Goal: Task Accomplishment & Management: Manage account settings

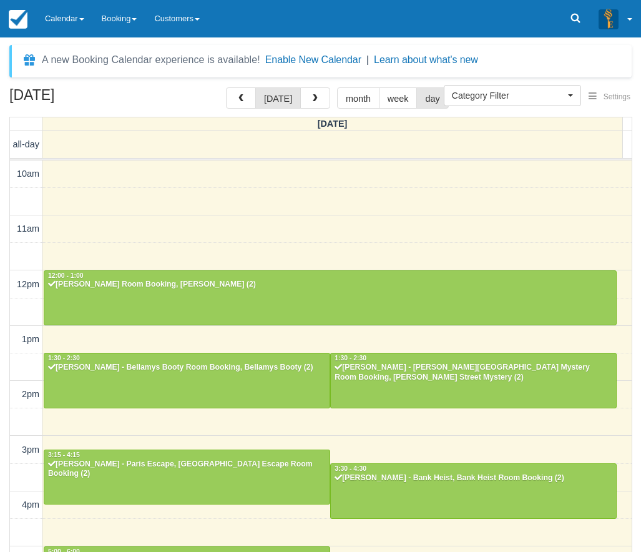
select select
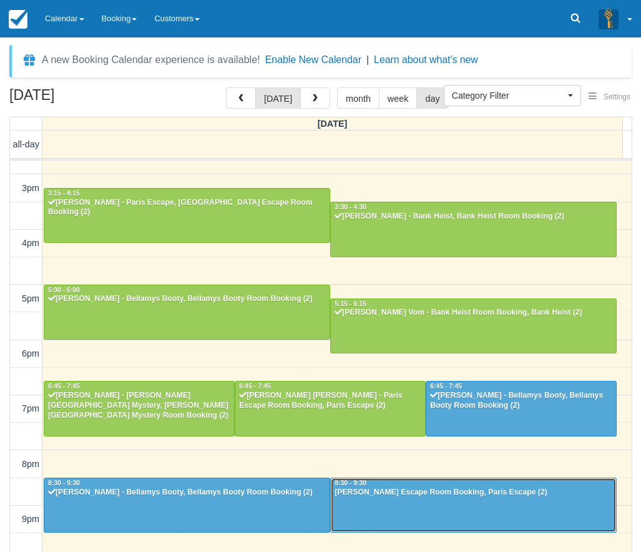
click at [409, 505] on div at bounding box center [473, 505] width 285 height 54
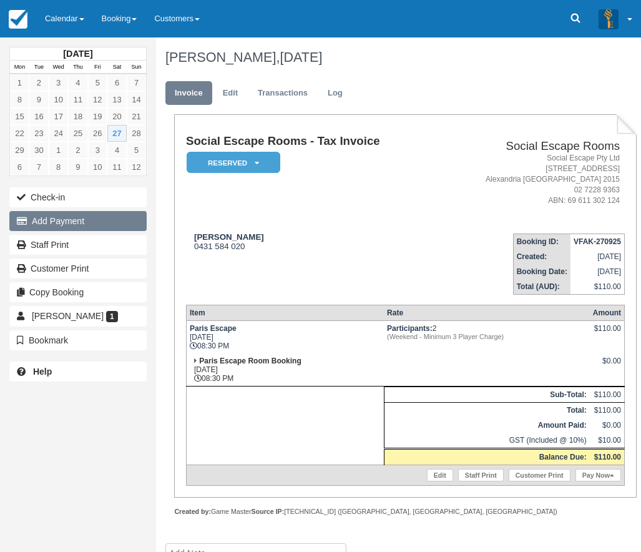
click at [71, 221] on button "Add Payment" at bounding box center [77, 221] width 137 height 20
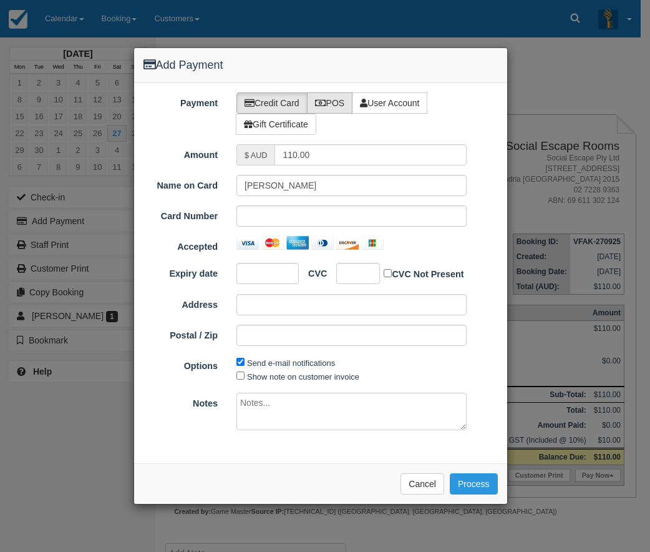
click at [338, 101] on label "POS" at bounding box center [330, 102] width 46 height 21
radio input "true"
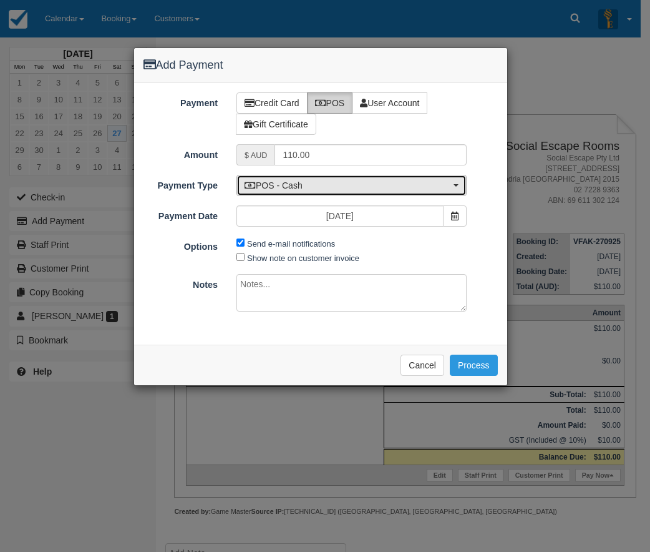
click at [322, 193] on button "POS - Cash" at bounding box center [352, 185] width 230 height 21
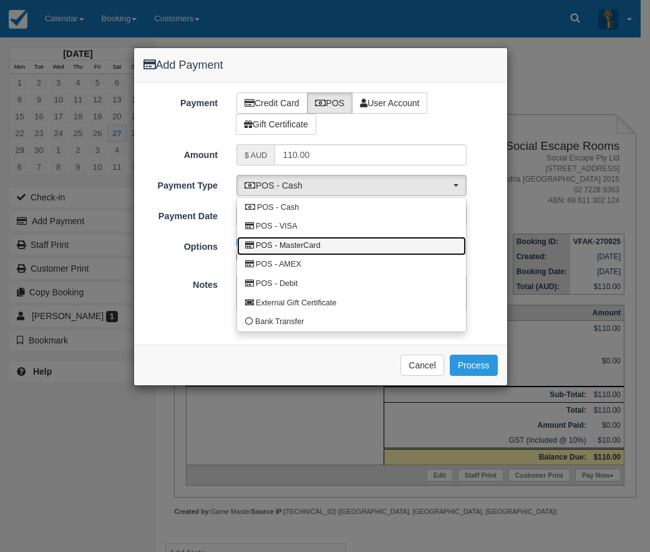
click at [298, 244] on span "POS - MasterCard" at bounding box center [288, 245] width 65 height 11
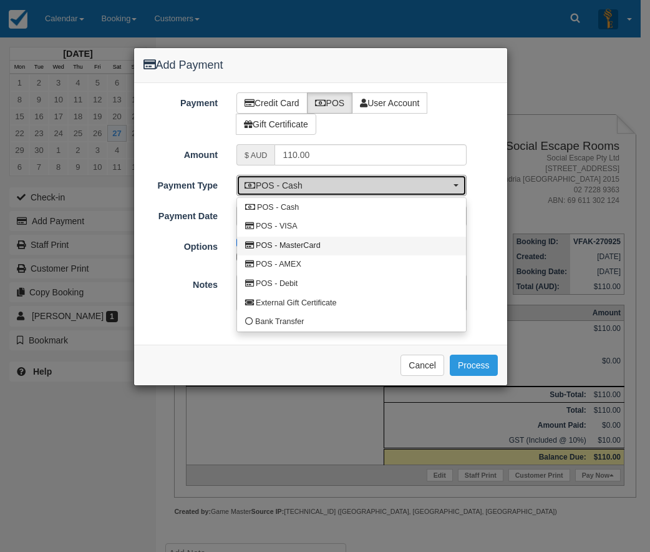
select select "MC"
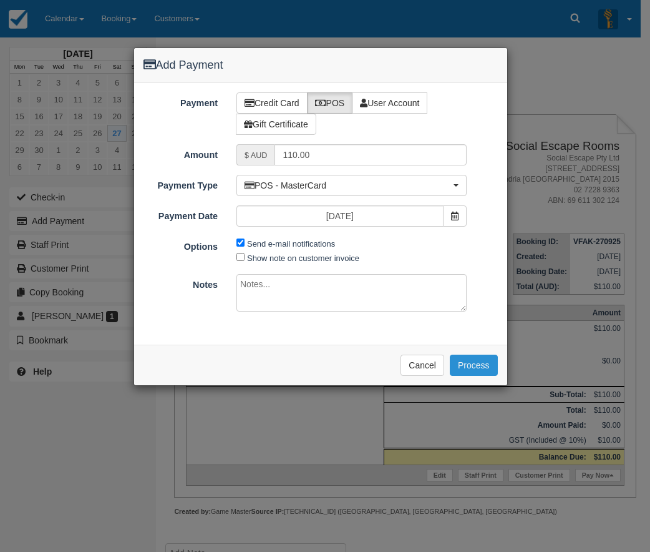
click at [475, 364] on button "Process" at bounding box center [474, 364] width 48 height 21
